Goal: Check status: Check status

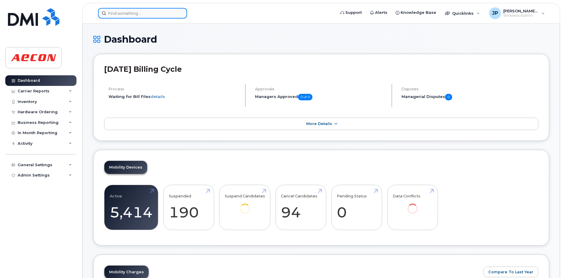
click at [119, 14] on input at bounding box center [142, 13] width 89 height 11
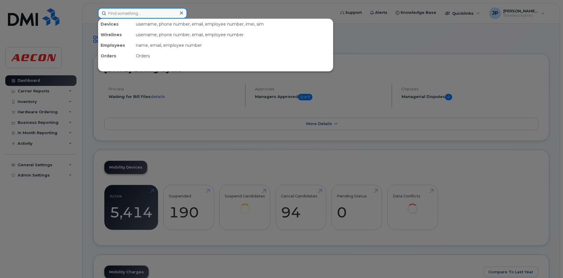
paste input "WO1069644"
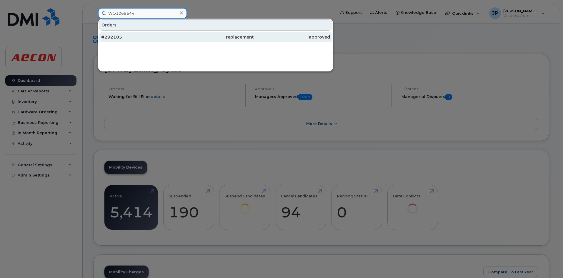
type input "WO1069644"
click at [142, 38] on div "#292105" at bounding box center [139, 37] width 76 height 6
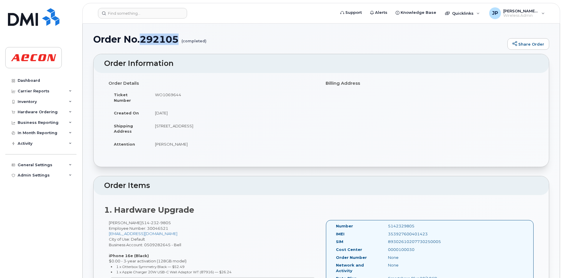
drag, startPoint x: 179, startPoint y: 39, endPoint x: 143, endPoint y: 37, distance: 35.6
click at [143, 37] on h1 "Order No.292105 (completed)" at bounding box center [298, 39] width 411 height 10
copy h1 "292105"
click at [59, 111] on div "Hardware Ordering" at bounding box center [40, 112] width 71 height 11
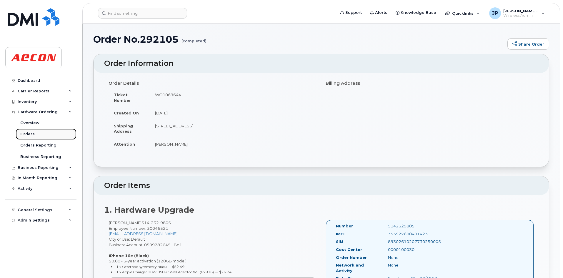
click at [48, 134] on link "Orders" at bounding box center [46, 134] width 61 height 11
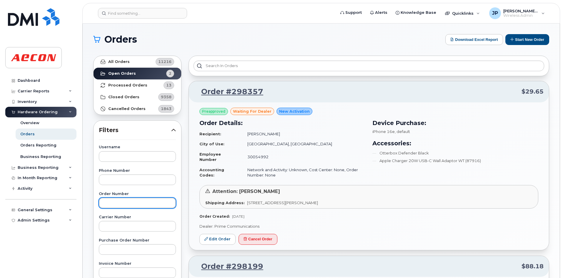
click at [109, 201] on input "text" at bounding box center [137, 203] width 77 height 11
paste input "292105"
type input "292105"
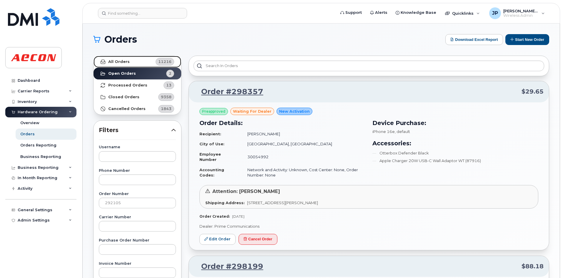
click at [114, 64] on strong "All Orders" at bounding box center [118, 61] width 21 height 5
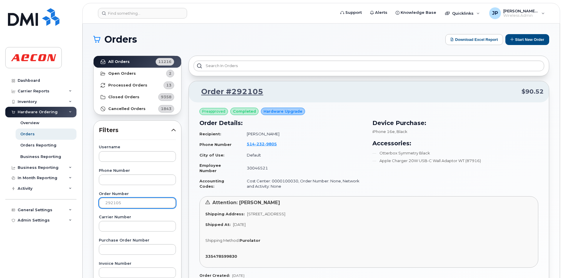
click at [105, 204] on input "292105" at bounding box center [137, 203] width 77 height 11
drag, startPoint x: 248, startPoint y: 256, endPoint x: 205, endPoint y: 258, distance: 42.7
click at [205, 258] on div "335478599830" at bounding box center [368, 257] width 327 height 6
copy strong "335478599830"
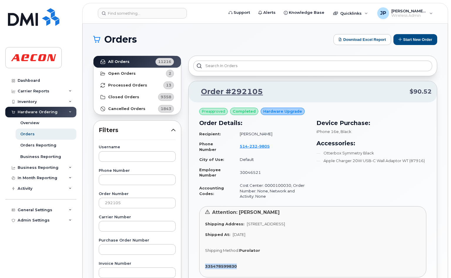
drag, startPoint x: 339, startPoint y: 225, endPoint x: 321, endPoint y: 223, distance: 17.8
click at [321, 223] on div "Shipping Address: 201-2480 rue des nations Montreal QC H4R 0J9" at bounding box center [313, 224] width 216 height 6
copy span "H4R 0J9"
drag, startPoint x: 264, startPoint y: 92, endPoint x: 201, endPoint y: 91, distance: 63.6
click at [201, 91] on p "Order #292105 $90.52" at bounding box center [313, 91] width 238 height 11
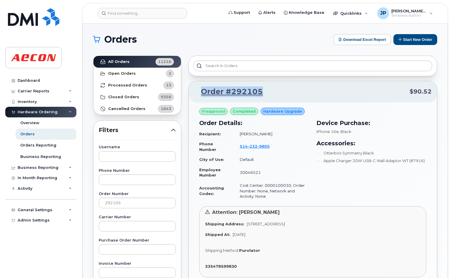
copy link "Order #292105"
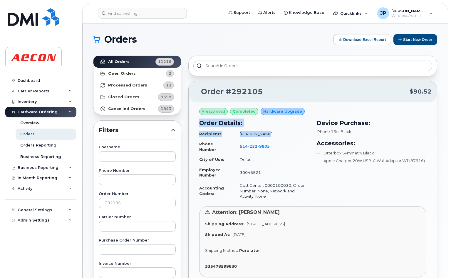
drag, startPoint x: 200, startPoint y: 135, endPoint x: 266, endPoint y: 133, distance: 66.5
click at [266, 133] on div "Order Details: Recipient: Nawel Nourai Phone Number 514 232 9805 City of Use: D…" at bounding box center [254, 160] width 117 height 90
copy div "Order Details: Recipient: Nawel Nourai"
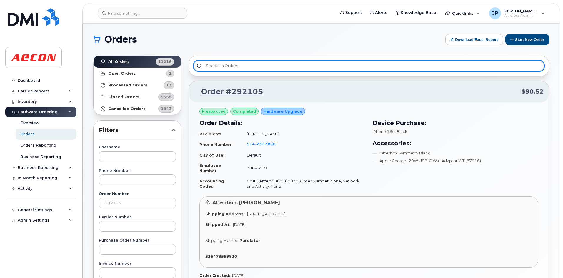
click at [229, 64] on input "text" at bounding box center [369, 66] width 351 height 11
paste input "[PERSON_NAME]"
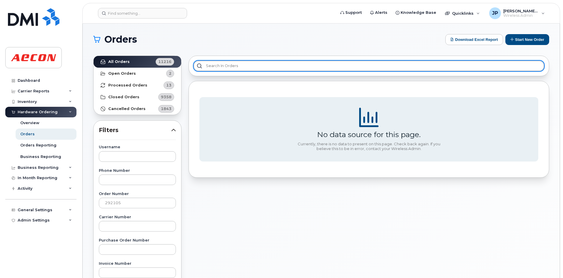
type input "[PERSON_NAME]"
drag, startPoint x: 238, startPoint y: 66, endPoint x: 201, endPoint y: 66, distance: 37.1
click at [201, 66] on input "[PERSON_NAME]" at bounding box center [369, 66] width 351 height 11
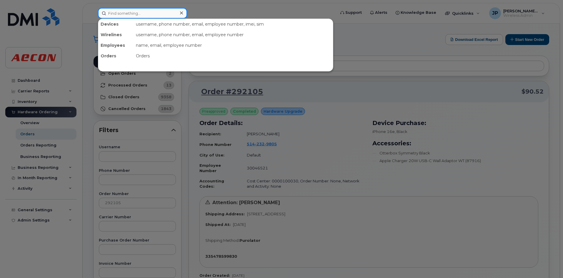
click at [113, 14] on input at bounding box center [142, 13] width 89 height 11
paste input "[PERSON_NAME]"
type input "[PERSON_NAME]"
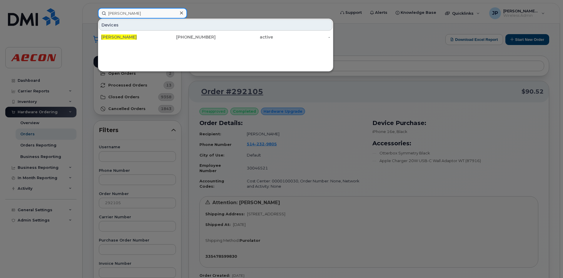
drag, startPoint x: 135, startPoint y: 11, endPoint x: 100, endPoint y: 11, distance: 35.6
click at [100, 11] on input "[PERSON_NAME]" at bounding box center [142, 13] width 89 height 11
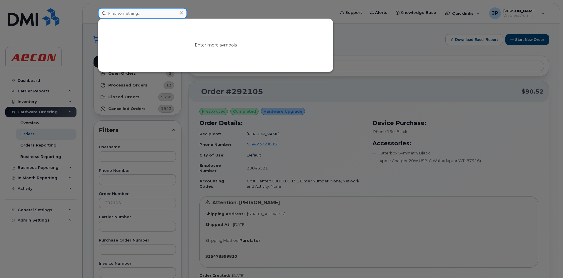
click at [150, 14] on input at bounding box center [142, 13] width 89 height 11
paste input "WO1083042"
type input "WO1083042"
click at [179, 12] on div at bounding box center [181, 13] width 9 height 9
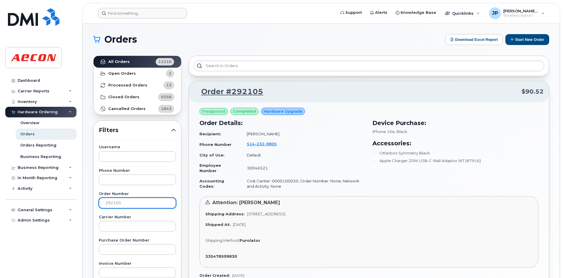
drag, startPoint x: 130, startPoint y: 199, endPoint x: 93, endPoint y: 204, distance: 36.8
click at [93, 204] on div "Username Phone Number Order Number 292105 Carrier Number Purchase Order Number …" at bounding box center [137, 281] width 91 height 272
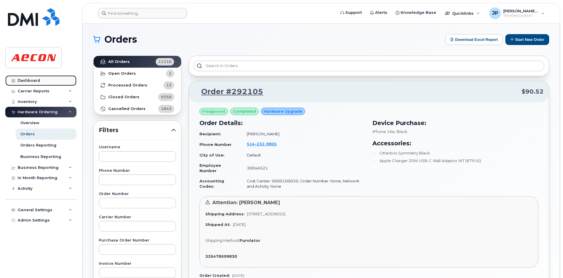
click at [50, 80] on link "Dashboard" at bounding box center [40, 80] width 71 height 11
click at [36, 80] on div "Dashboard" at bounding box center [29, 80] width 22 height 5
click at [22, 83] on link "Dashboard" at bounding box center [40, 80] width 71 height 11
click at [23, 80] on div "Dashboard" at bounding box center [29, 80] width 22 height 5
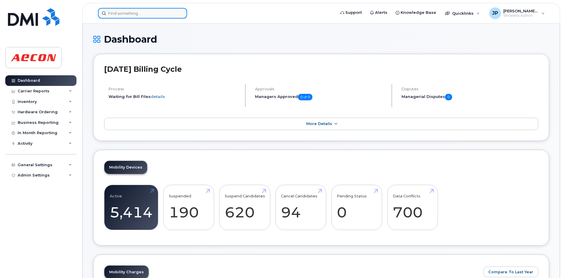
click at [121, 13] on input at bounding box center [142, 13] width 89 height 11
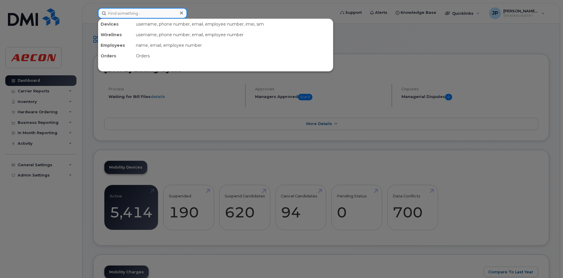
paste input "WO1083042"
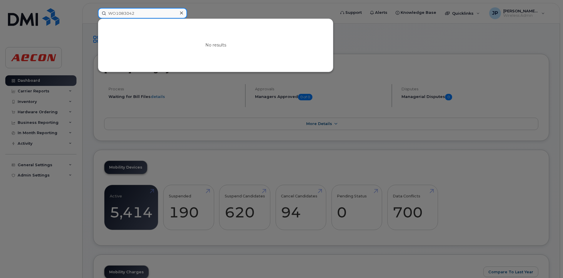
type input "WO1083042"
click at [182, 14] on icon at bounding box center [181, 12] width 3 height 3
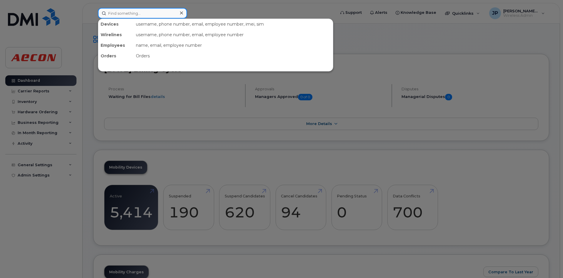
paste input "[PERSON_NAME]"
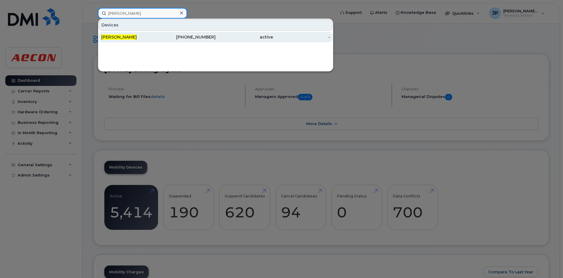
type input "[PERSON_NAME]"
click at [140, 37] on div "[PERSON_NAME]" at bounding box center [129, 37] width 57 height 6
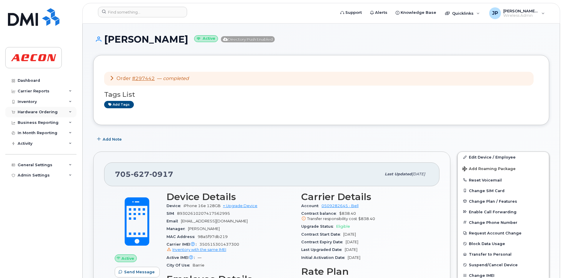
click at [42, 113] on div "Hardware Ordering" at bounding box center [38, 112] width 40 height 5
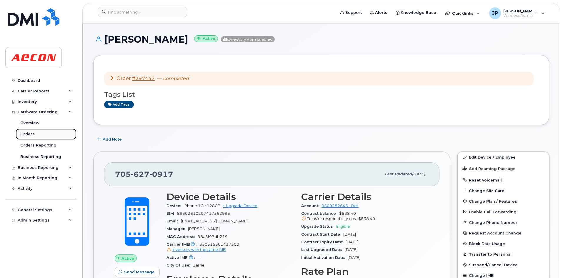
click at [38, 131] on link "Orders" at bounding box center [46, 134] width 61 height 11
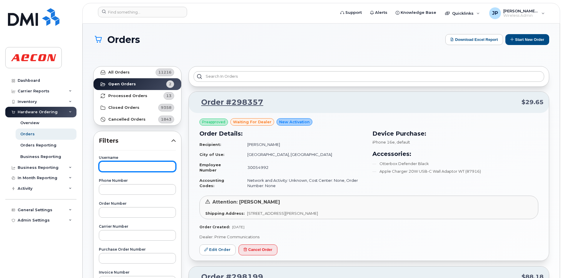
click at [110, 167] on input "text" at bounding box center [137, 166] width 77 height 11
paste input "[PERSON_NAME]"
type input "[PERSON_NAME]"
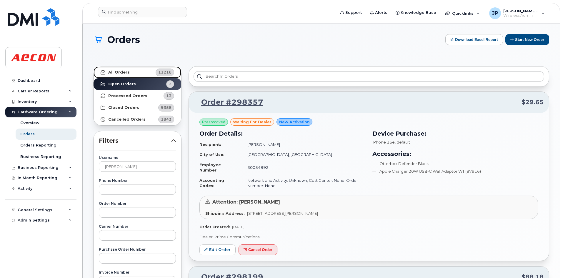
click at [118, 76] on link "All Orders 11216" at bounding box center [138, 72] width 88 height 12
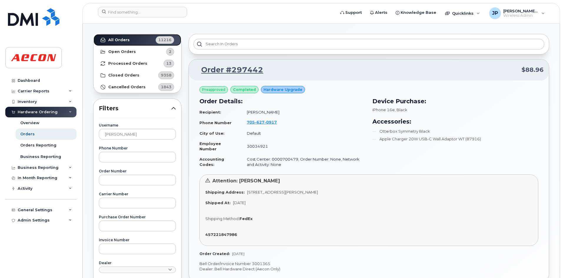
scroll to position [29, 0]
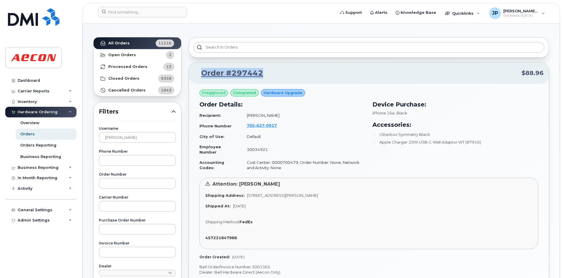
drag, startPoint x: 267, startPoint y: 72, endPoint x: 202, endPoint y: 73, distance: 65.6
click at [202, 73] on p "Order #297442 $88.96" at bounding box center [368, 73] width 349 height 11
copy link "Order #297442"
